Goal: Book appointment/travel/reservation

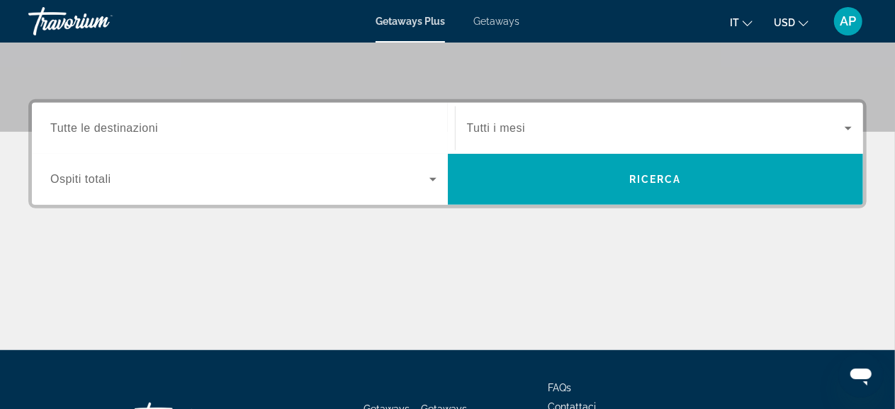
scroll to position [303, 0]
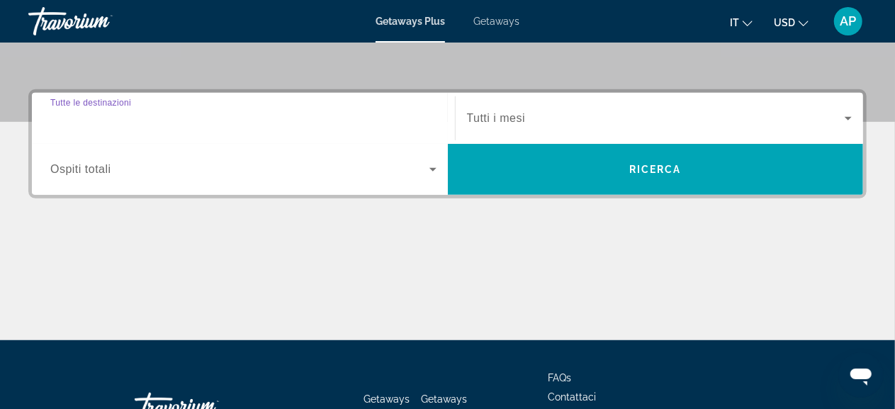
click at [215, 111] on input "Destination Tutte le destinazioni" at bounding box center [243, 119] width 386 height 17
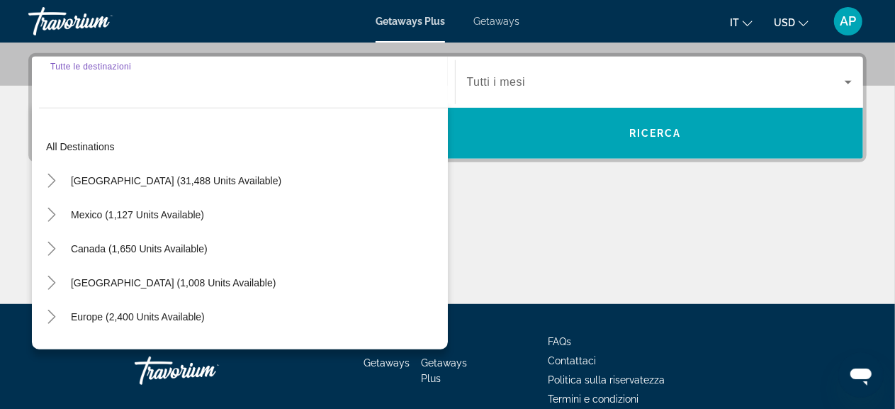
scroll to position [346, 0]
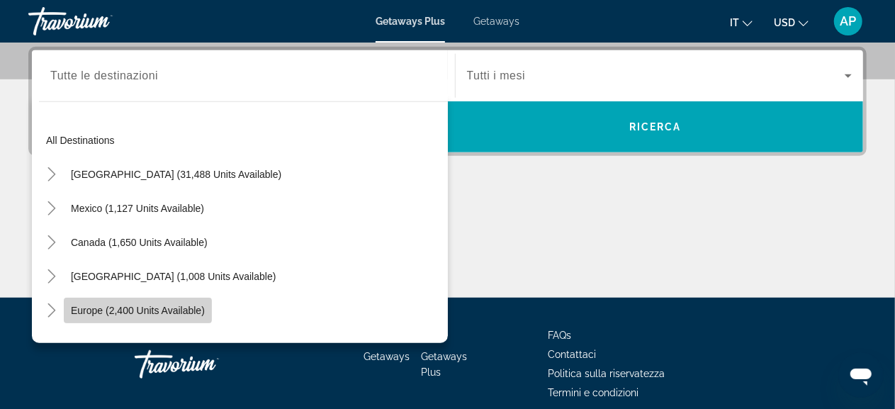
click at [134, 310] on span "Europe (2,400 units available)" at bounding box center [138, 310] width 134 height 11
type input "**********"
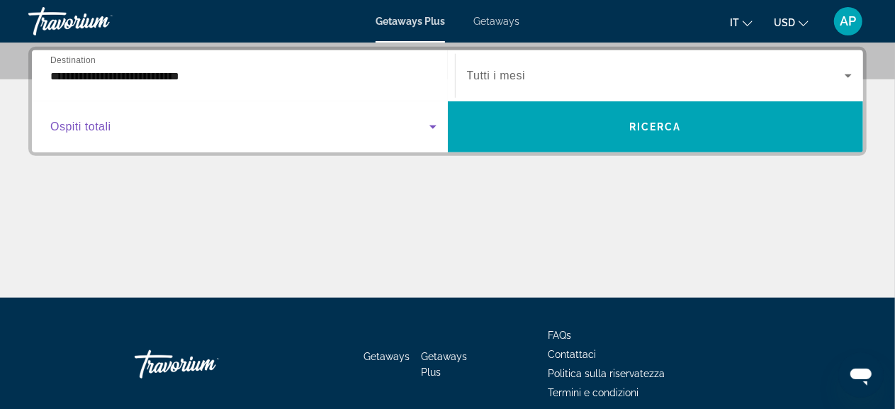
click at [432, 127] on icon "Search widget" at bounding box center [432, 127] width 7 height 4
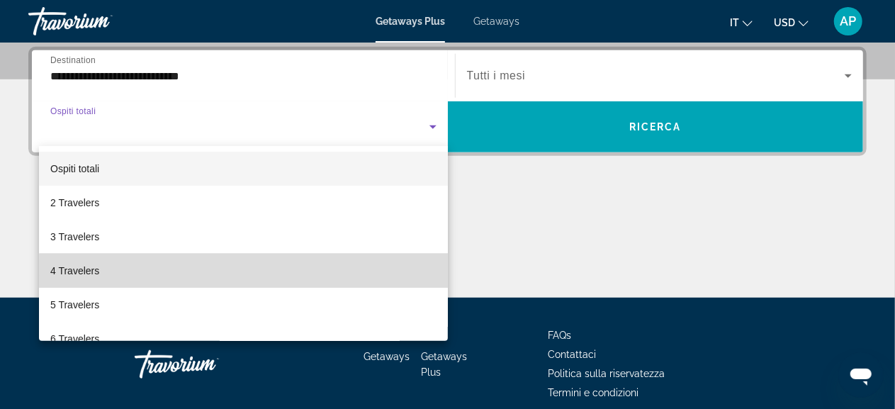
click at [377, 275] on mat-option "4 Travelers" at bounding box center [243, 271] width 409 height 34
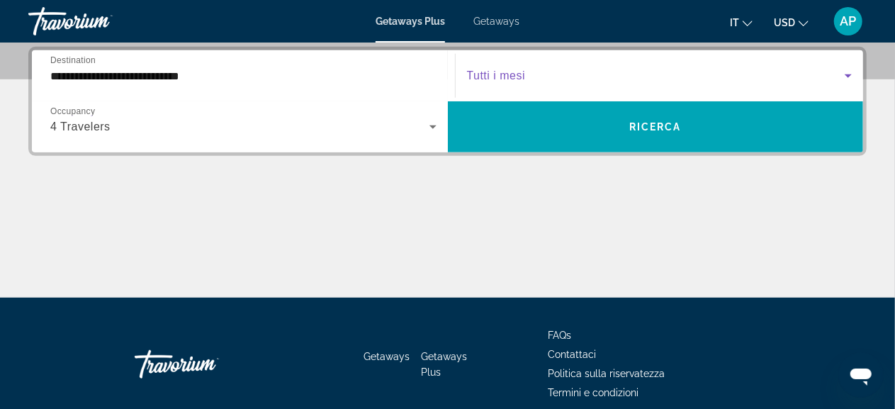
click at [848, 77] on icon "Search widget" at bounding box center [847, 76] width 7 height 4
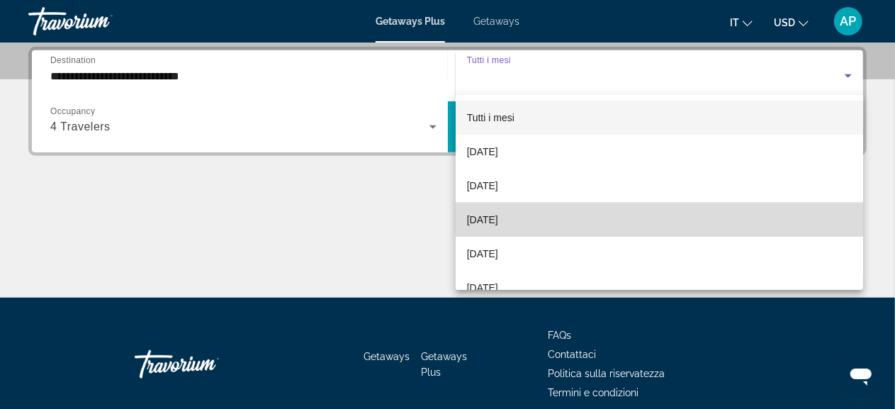
click at [697, 206] on mat-option "[DATE]" at bounding box center [660, 220] width 408 height 34
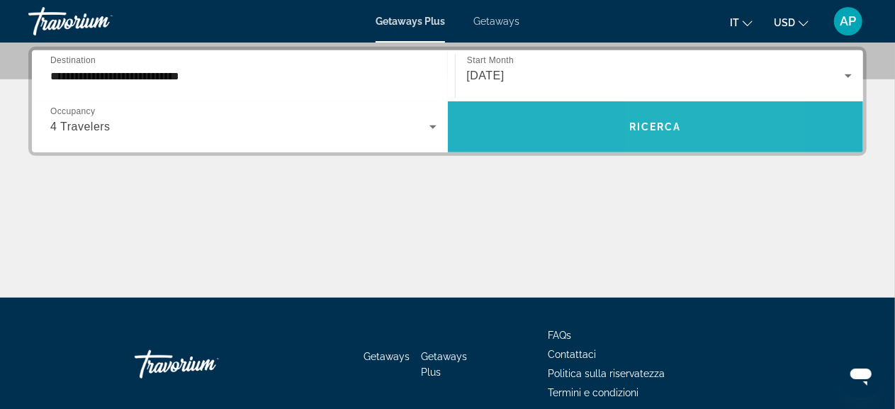
click at [697, 142] on span "Search widget" at bounding box center [656, 127] width 416 height 34
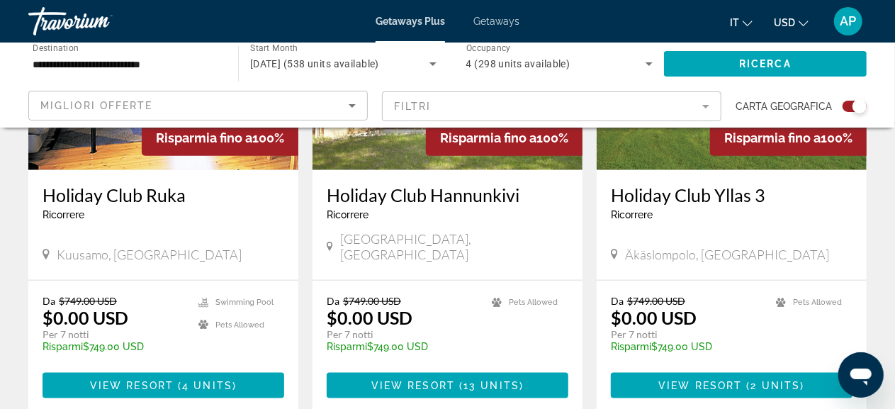
scroll to position [672, 0]
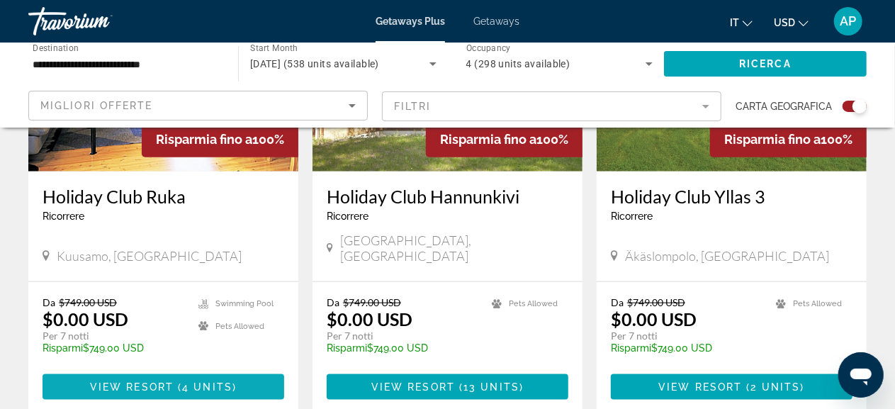
click at [156, 381] on span "View Resort" at bounding box center [132, 386] width 84 height 11
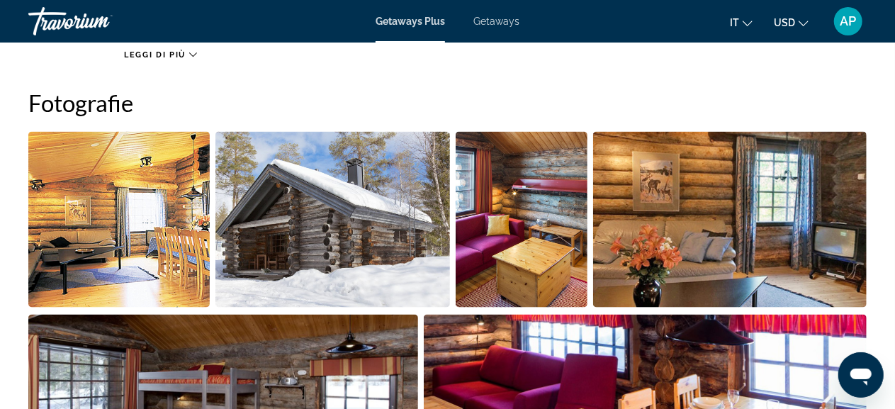
scroll to position [893, 0]
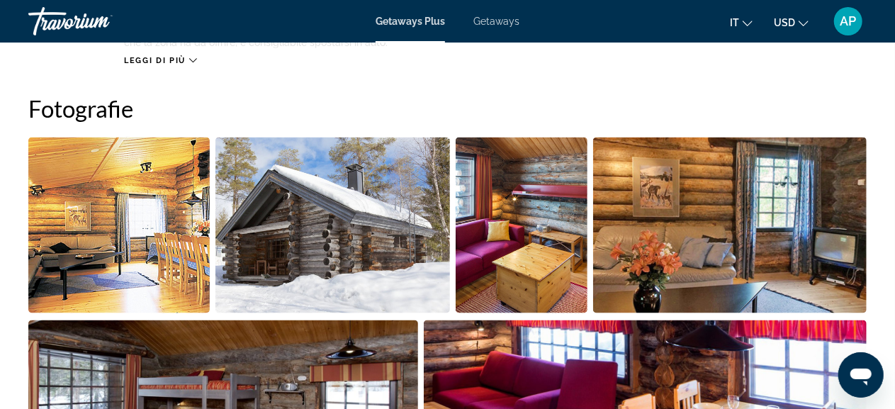
click at [154, 288] on img "Open full-screen image slider" at bounding box center [118, 225] width 181 height 176
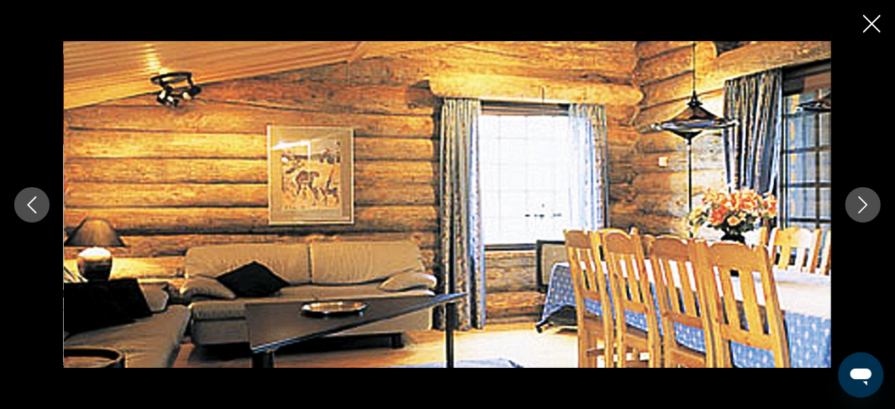
click at [866, 209] on icon "Next image" at bounding box center [862, 204] width 17 height 17
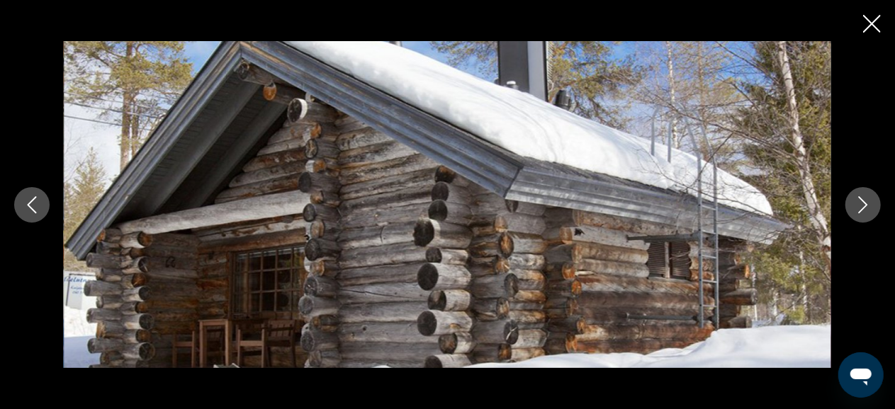
click at [866, 209] on icon "Next image" at bounding box center [862, 204] width 17 height 17
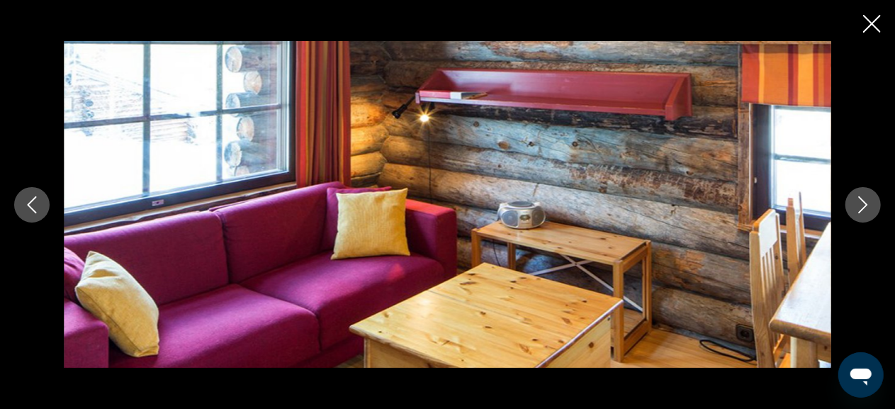
click at [866, 209] on icon "Next image" at bounding box center [862, 204] width 17 height 17
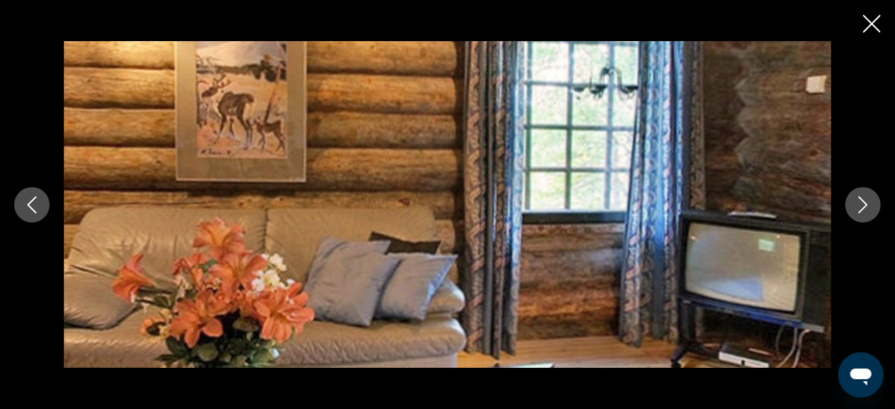
click at [866, 209] on icon "Next image" at bounding box center [862, 204] width 17 height 17
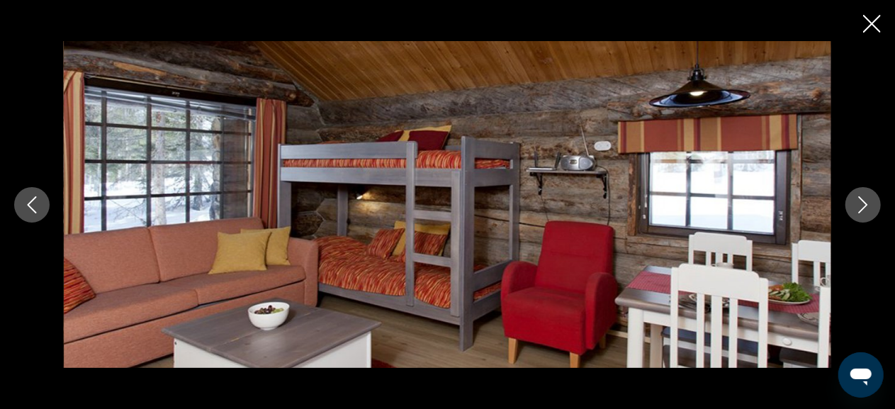
click at [866, 209] on icon "Next image" at bounding box center [862, 204] width 17 height 17
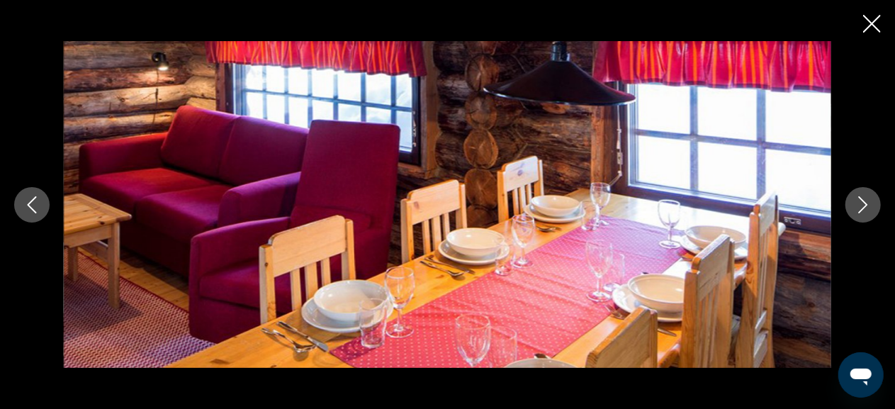
click at [866, 209] on icon "Next image" at bounding box center [862, 204] width 17 height 17
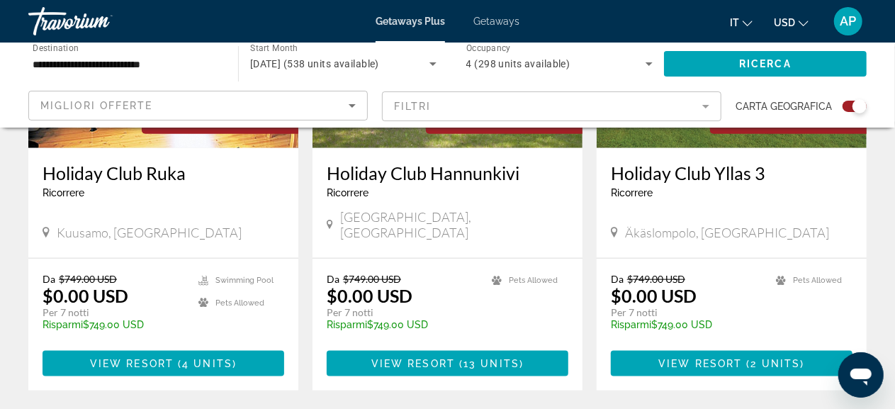
scroll to position [694, 0]
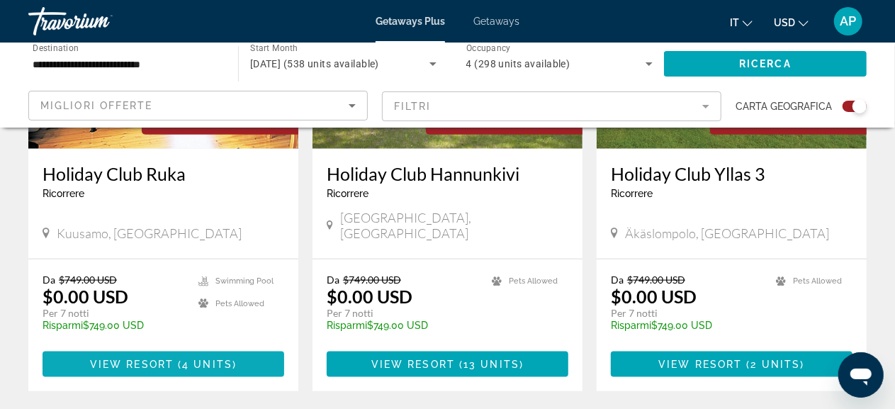
click at [172, 358] on span "View Resort" at bounding box center [132, 363] width 84 height 11
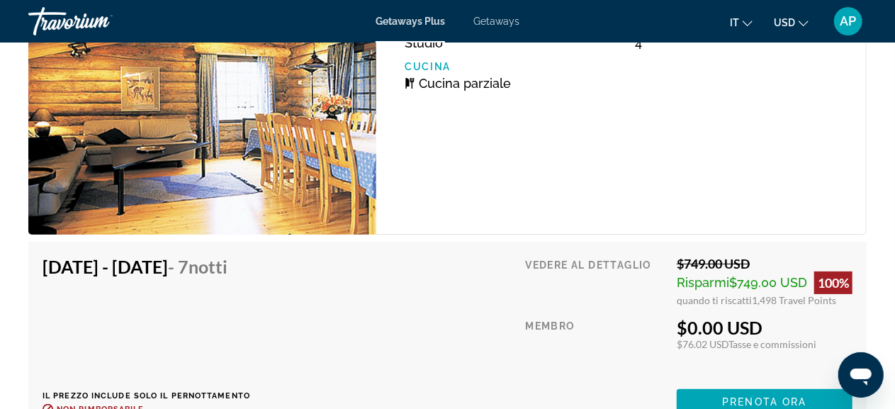
scroll to position [2733, 0]
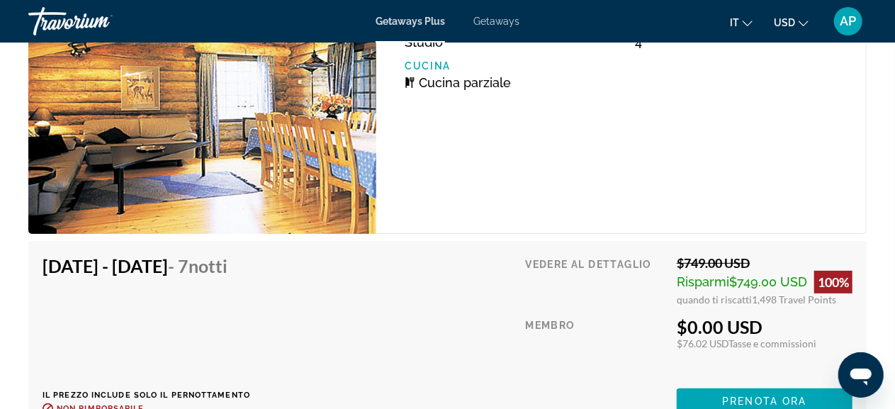
click at [172, 348] on div "[DATE] - [DATE] - 7 notti Il prezzo include solo il pernottamento Rimborsabile …" at bounding box center [147, 334] width 208 height 159
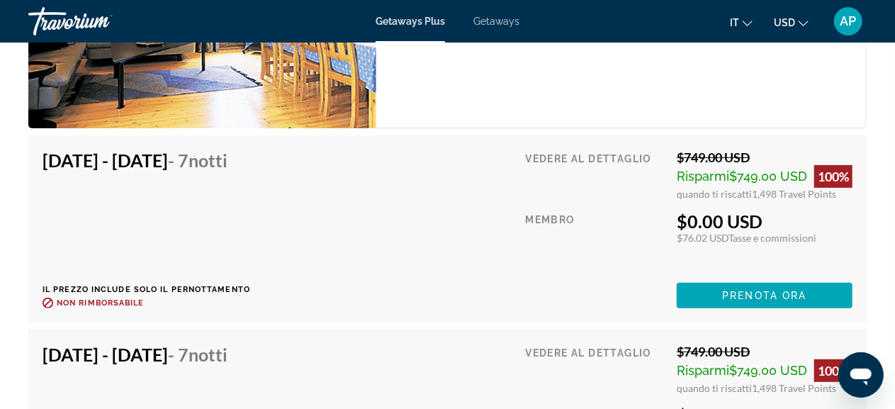
scroll to position [2843, 0]
